Goal: Find specific page/section: Find specific page/section

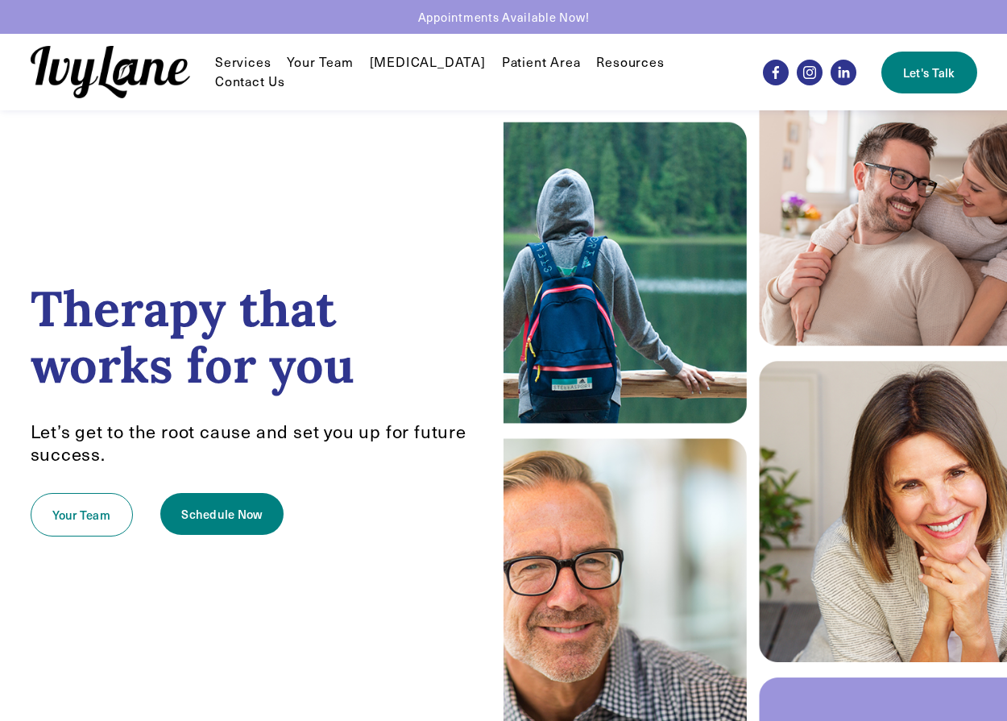
click at [312, 73] on link "Your Team" at bounding box center [320, 62] width 66 height 19
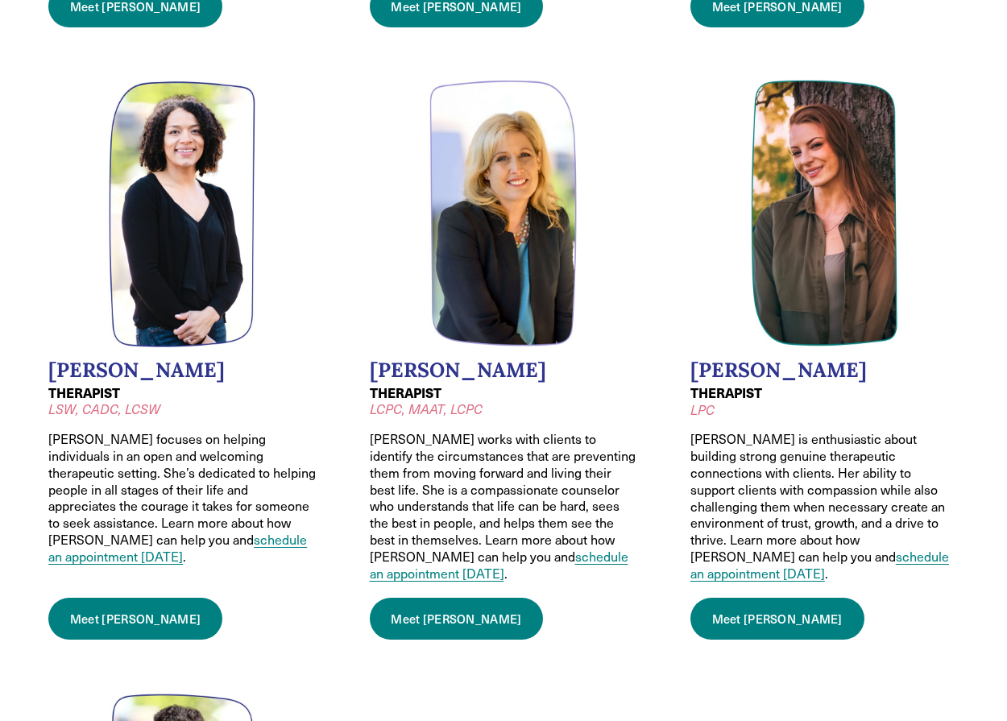
scroll to position [696, 0]
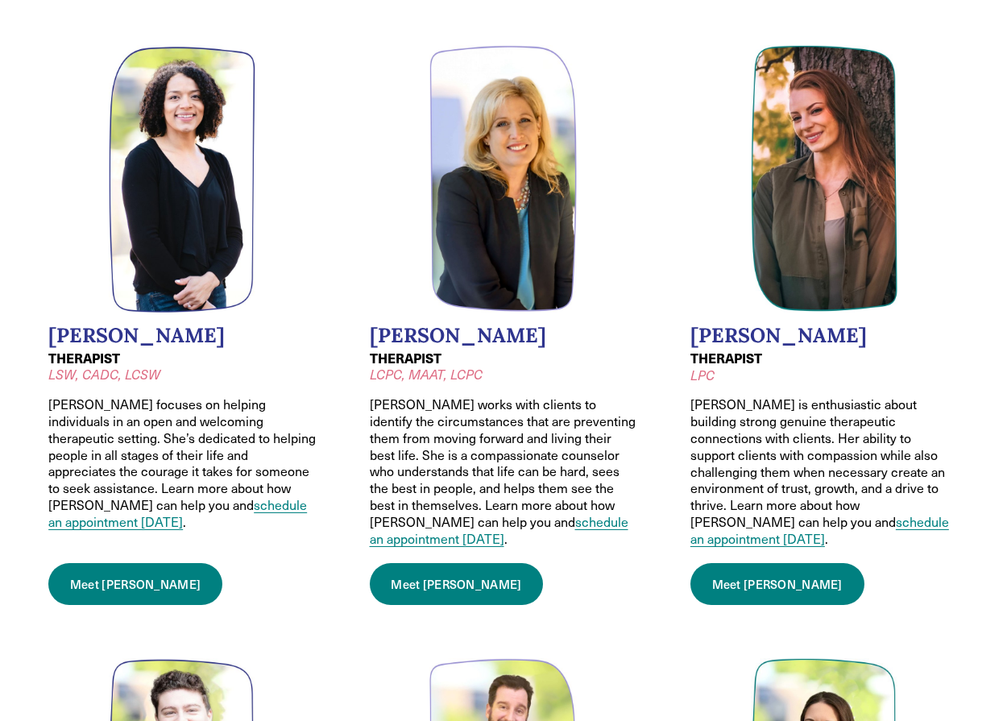
click at [439, 565] on link "Meet Caroline" at bounding box center [457, 584] width 174 height 42
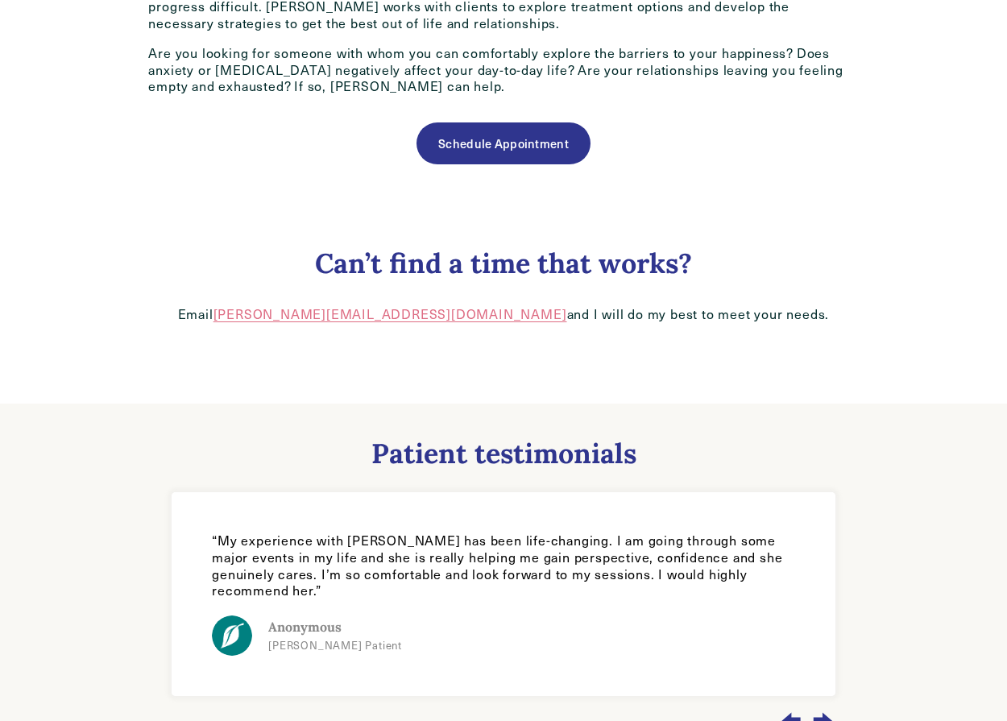
scroll to position [1147, 0]
